Goal: Find specific page/section: Find specific page/section

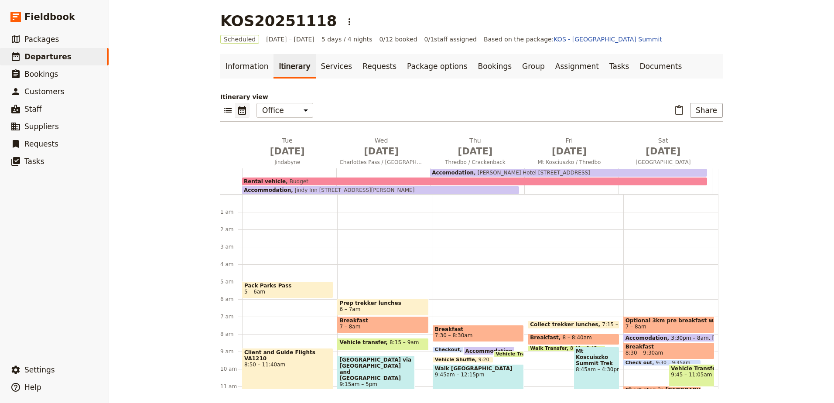
scroll to position [93, 0]
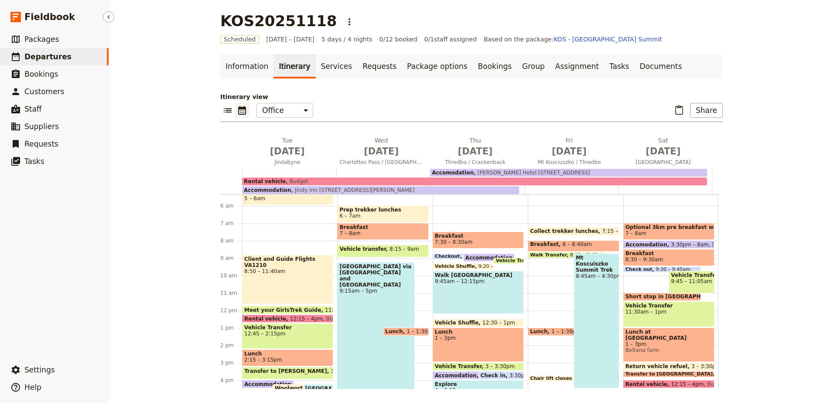
drag, startPoint x: 0, startPoint y: 0, endPoint x: 39, endPoint y: 51, distance: 64.8
click at [39, 51] on span "Departures" at bounding box center [47, 56] width 47 height 10
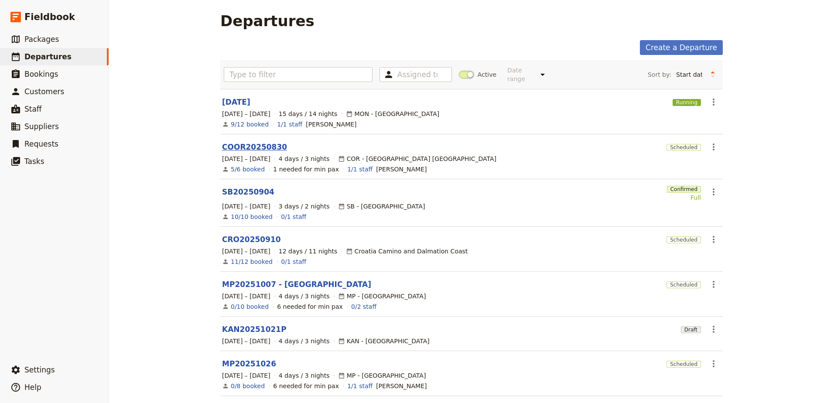
click at [256, 142] on link "COOR20250830" at bounding box center [254, 147] width 65 height 10
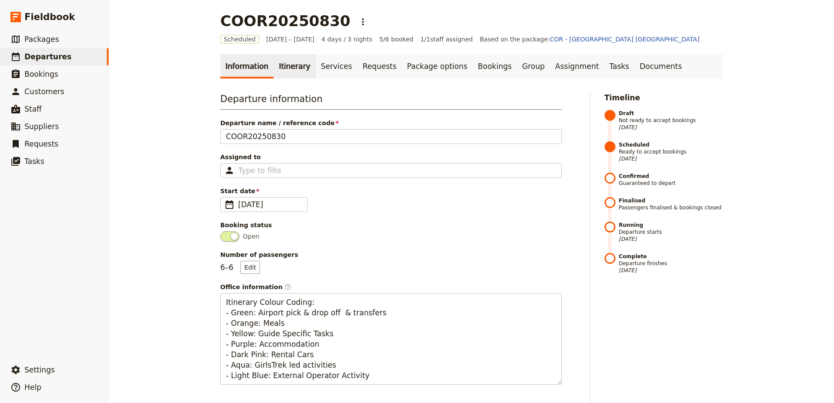
click at [283, 73] on link "Itinerary" at bounding box center [295, 66] width 42 height 24
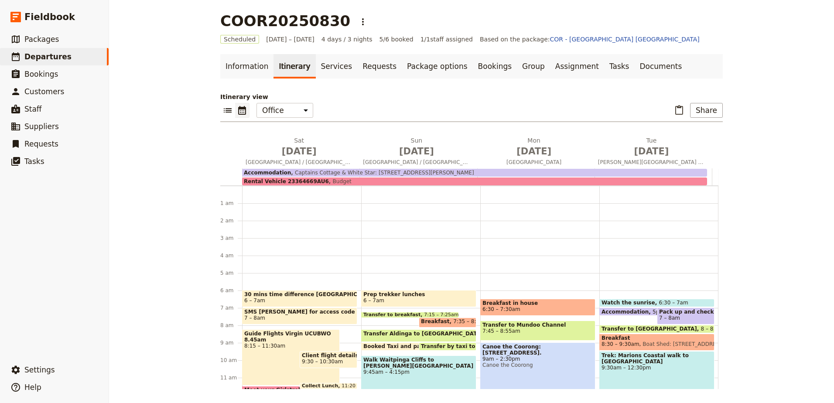
scroll to position [96, 0]
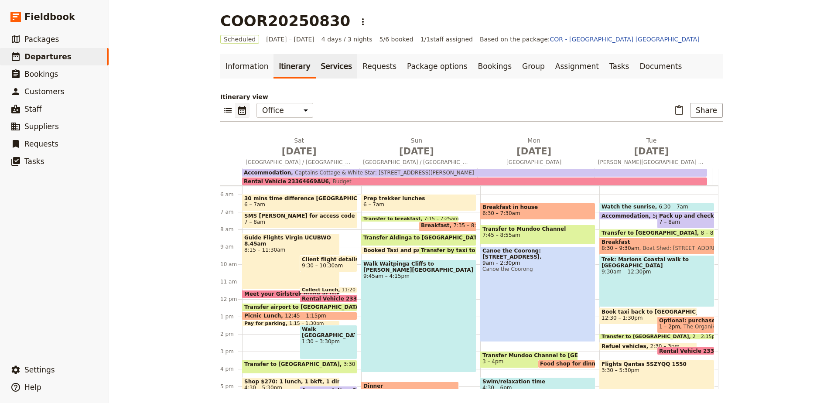
click at [316, 75] on link "Services" at bounding box center [337, 66] width 42 height 24
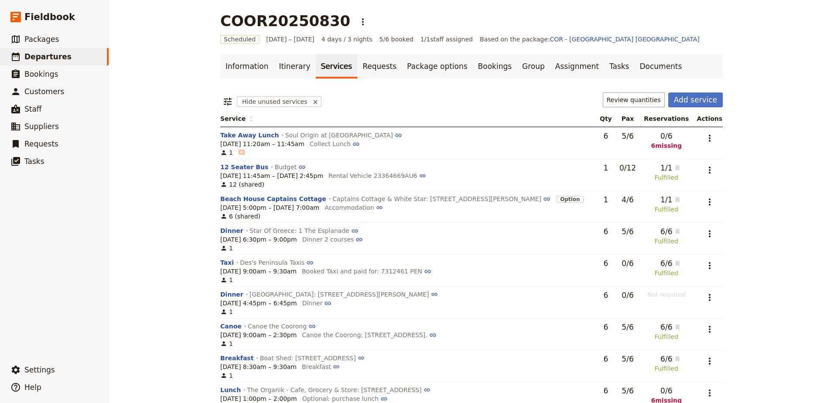
scroll to position [27, 0]
